Goal: Find specific page/section: Find specific page/section

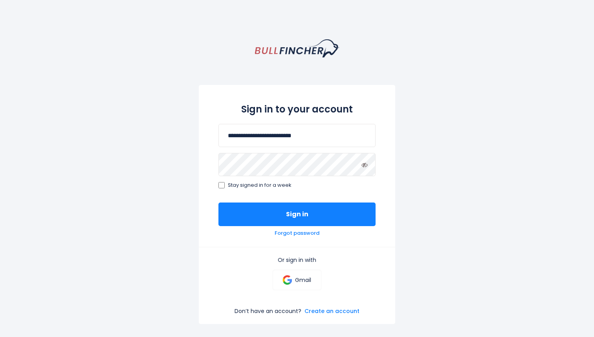
click at [248, 186] on span "Stay signed in for a week" at bounding box center [260, 185] width 64 height 7
click at [298, 281] on p "Gmail" at bounding box center [303, 279] width 16 height 7
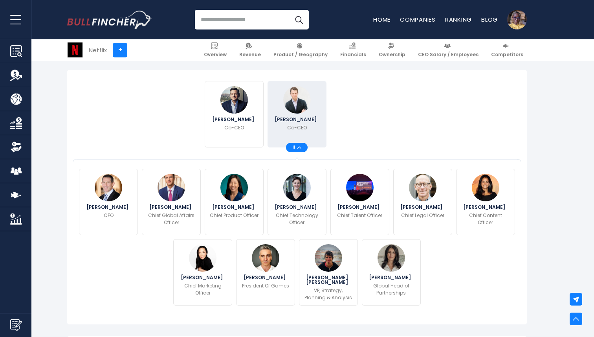
scroll to position [185, 0]
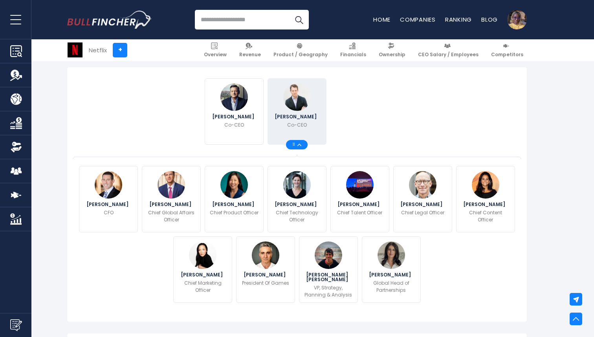
click at [300, 143] on img at bounding box center [299, 144] width 4 height 3
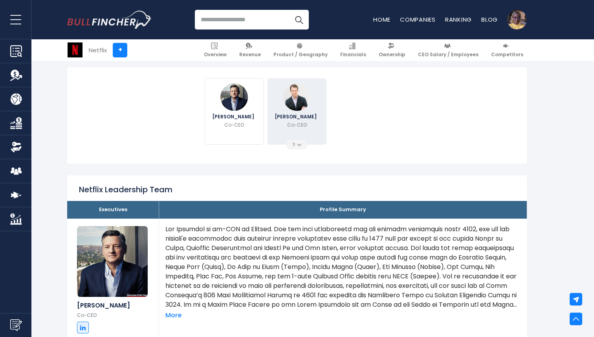
click at [301, 143] on img at bounding box center [299, 144] width 4 height 3
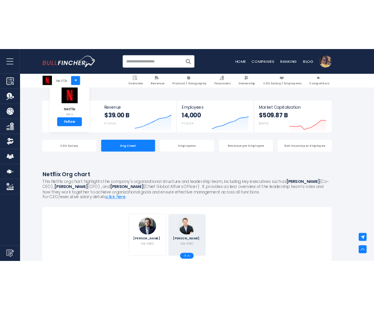
scroll to position [0, 0]
